Goal: Information Seeking & Learning: Learn about a topic

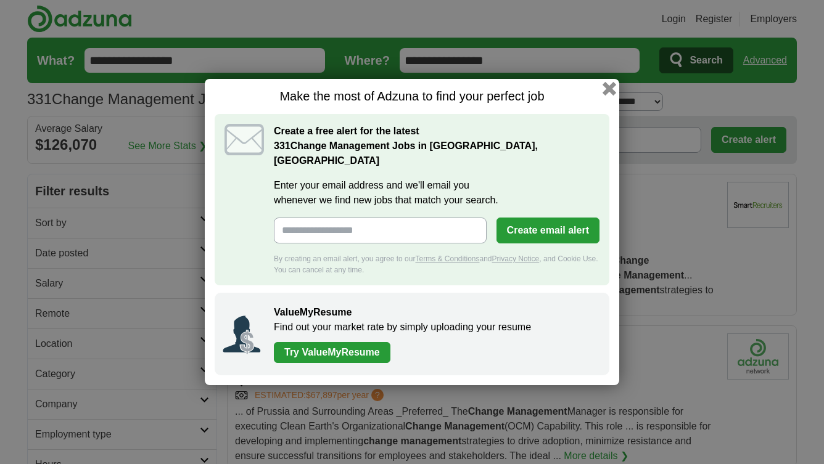
click at [612, 96] on button "button" at bounding box center [610, 89] width 14 height 14
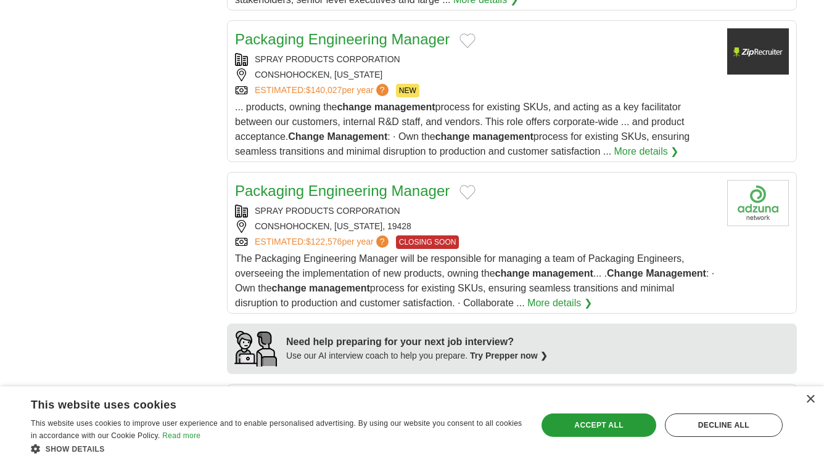
scroll to position [821, 0]
